Goal: Obtain resource: Download file/media

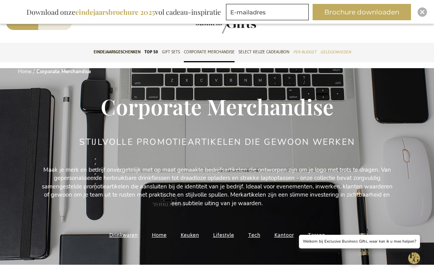
click at [120, 236] on link "Drinkwaren" at bounding box center [123, 235] width 28 height 11
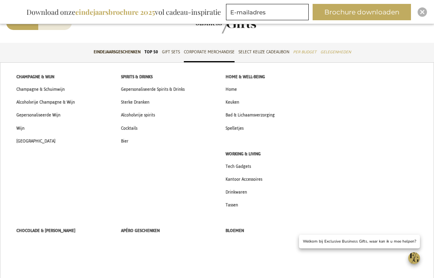
click at [48, 116] on span "Gepersonaliseerde Wijn" at bounding box center [38, 115] width 44 height 8
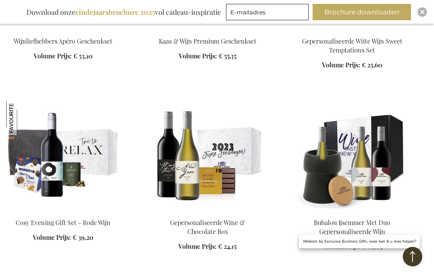
scroll to position [779, 0]
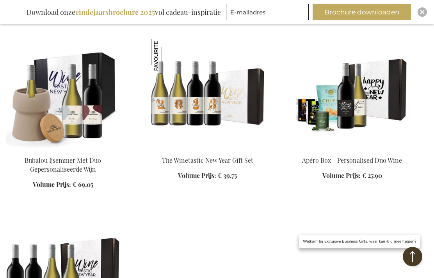
scroll to position [1045, 0]
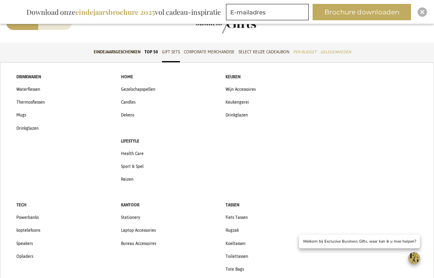
click at [150, 52] on link "50 beste relatiegeschenken" at bounding box center [151, 52] width 14 height 19
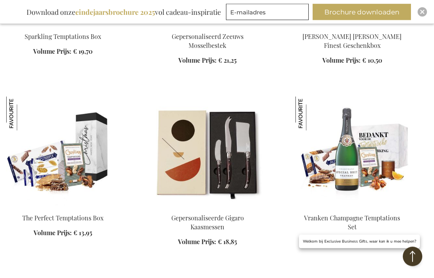
scroll to position [414, 0]
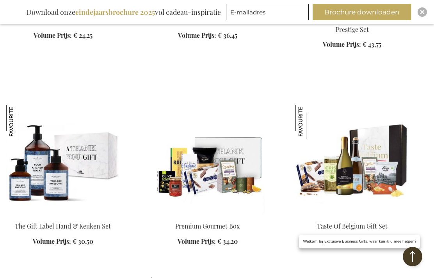
scroll to position [1007, 0]
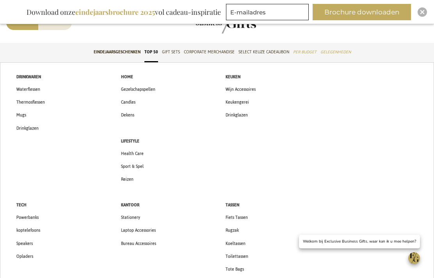
click at [250, 92] on span "Wijn Accessoires" at bounding box center [240, 89] width 30 height 8
click at [243, 115] on span "Drinkglazen" at bounding box center [236, 115] width 22 height 8
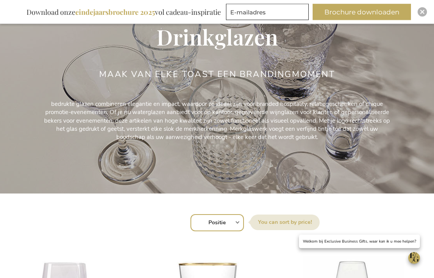
scroll to position [44, 0]
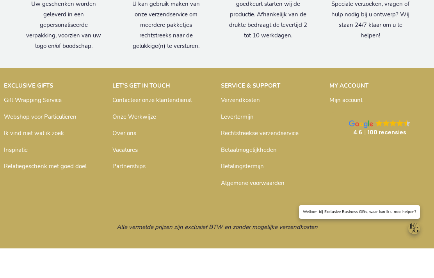
scroll to position [644, 0]
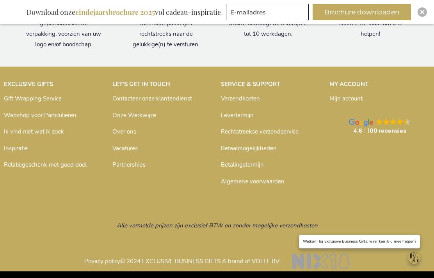
click at [123, 131] on link "Over ons" at bounding box center [124, 132] width 24 height 8
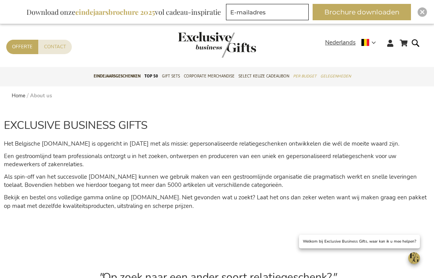
click at [342, 12] on button "Brochure downloaden" at bounding box center [361, 12] width 98 height 16
